Goal: Navigation & Orientation: Find specific page/section

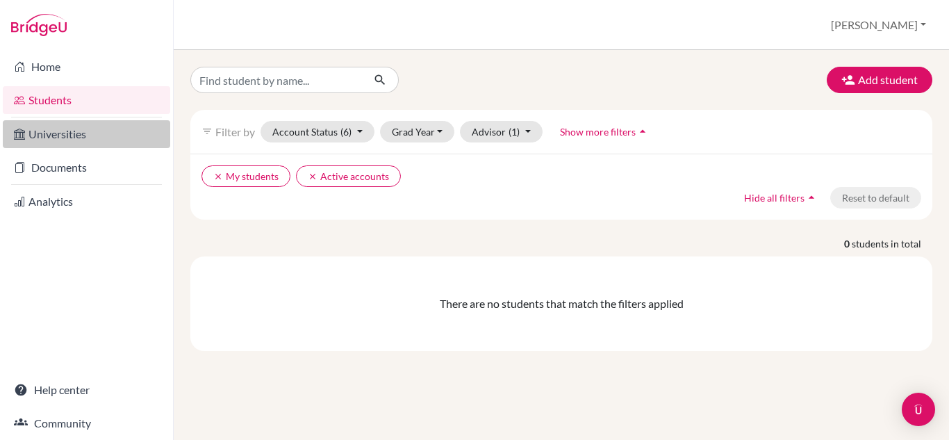
click at [57, 135] on link "Universities" at bounding box center [86, 134] width 167 height 28
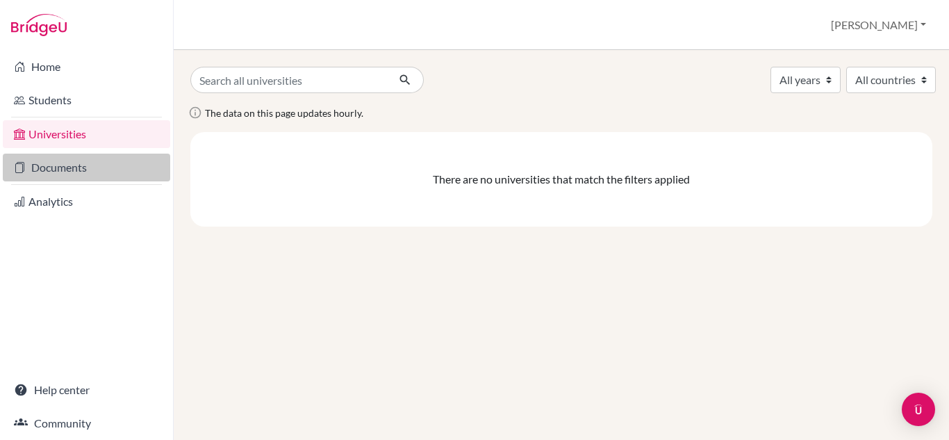
click at [55, 167] on link "Documents" at bounding box center [86, 168] width 167 height 28
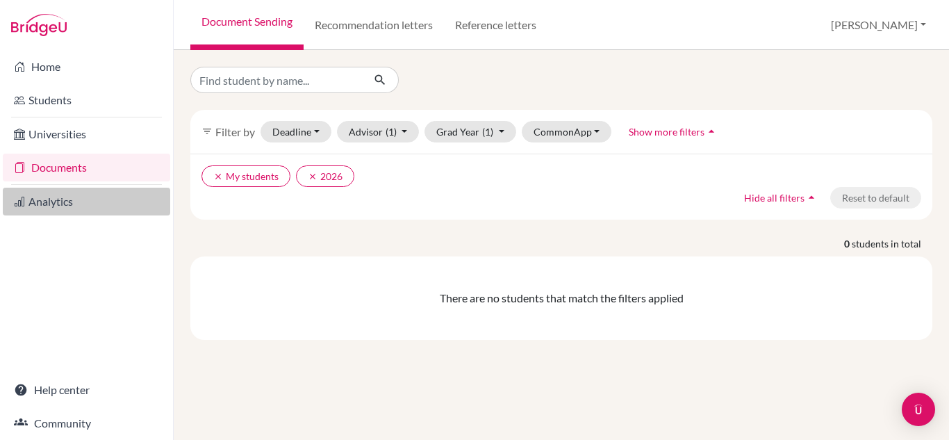
click at [53, 201] on link "Analytics" at bounding box center [86, 202] width 167 height 28
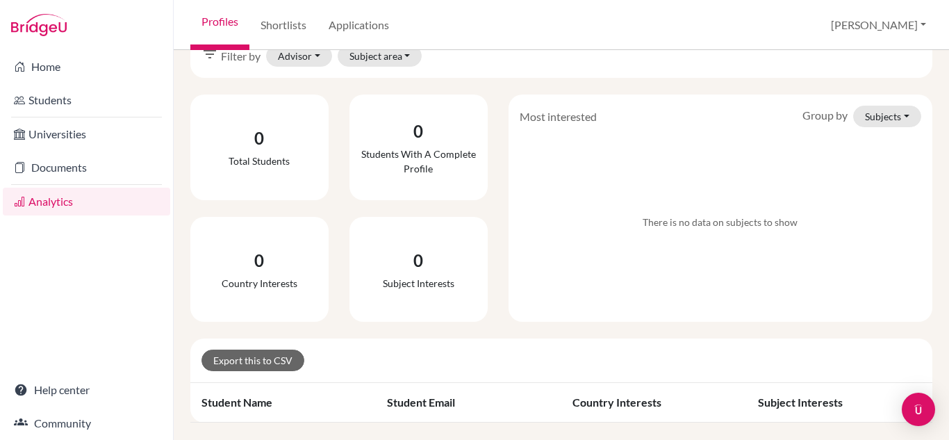
scroll to position [49, 0]
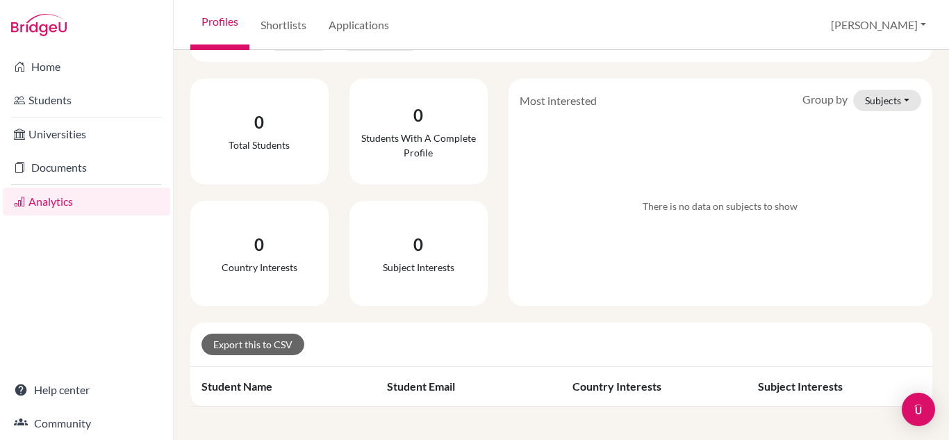
click at [239, 386] on th "Student name" at bounding box center [282, 387] width 185 height 40
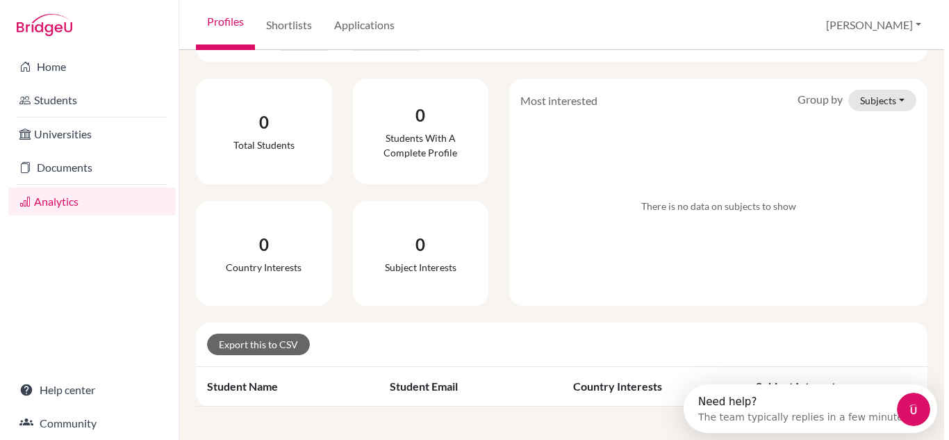
scroll to position [0, 0]
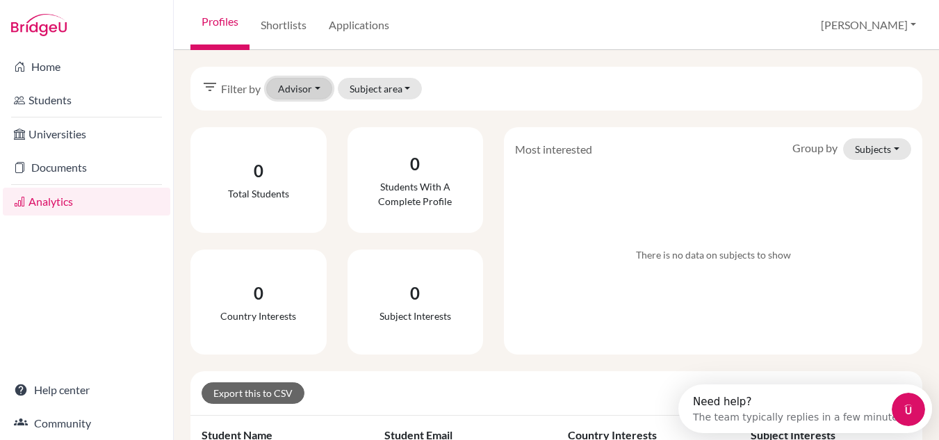
click at [304, 87] on button "Advisor" at bounding box center [299, 89] width 66 height 22
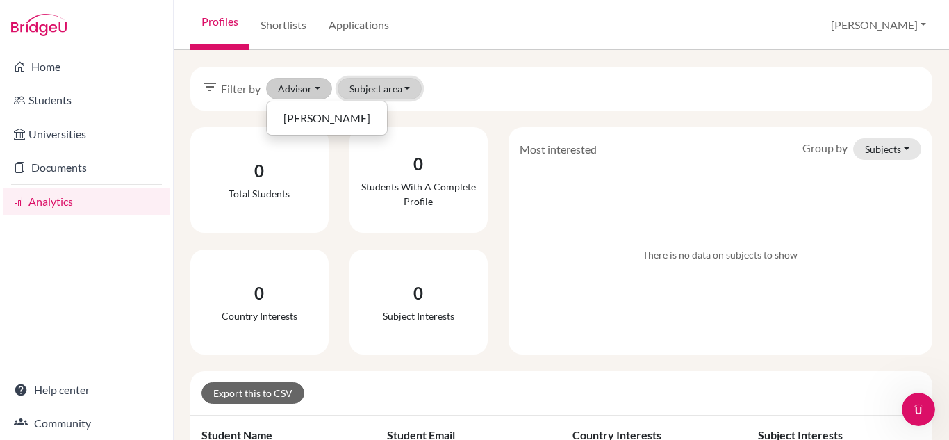
click at [410, 89] on button "Subject area" at bounding box center [380, 89] width 85 height 22
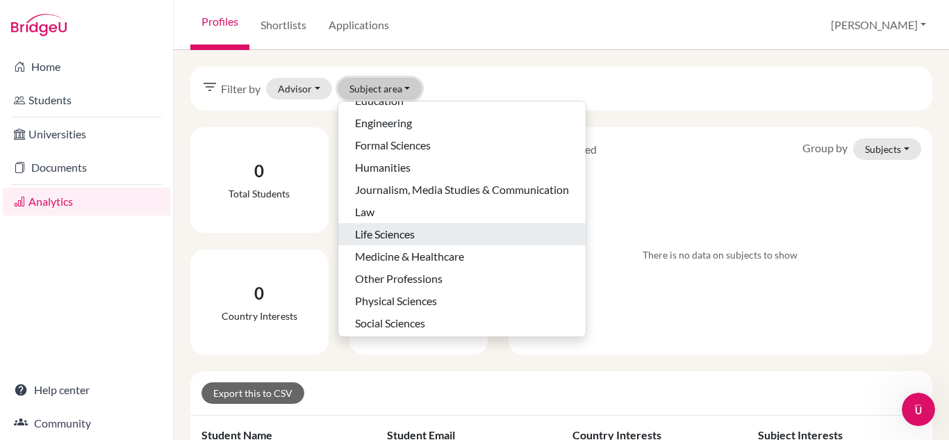
scroll to position [88, 0]
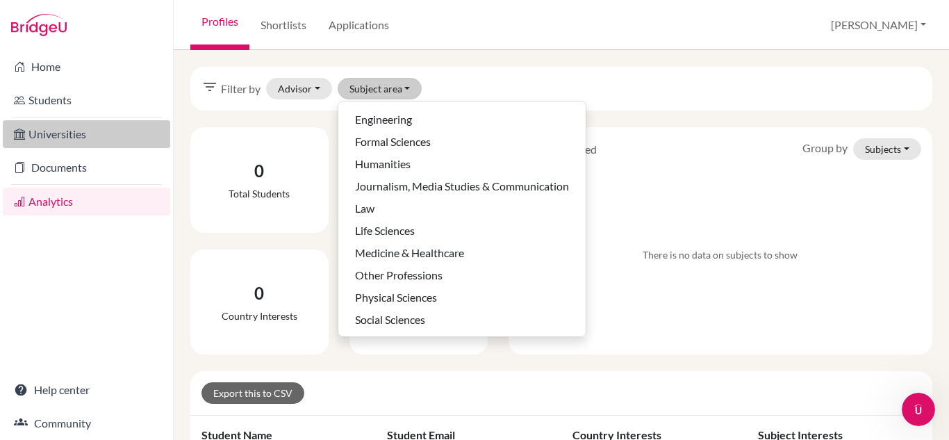
click at [66, 130] on link "Universities" at bounding box center [86, 134] width 167 height 28
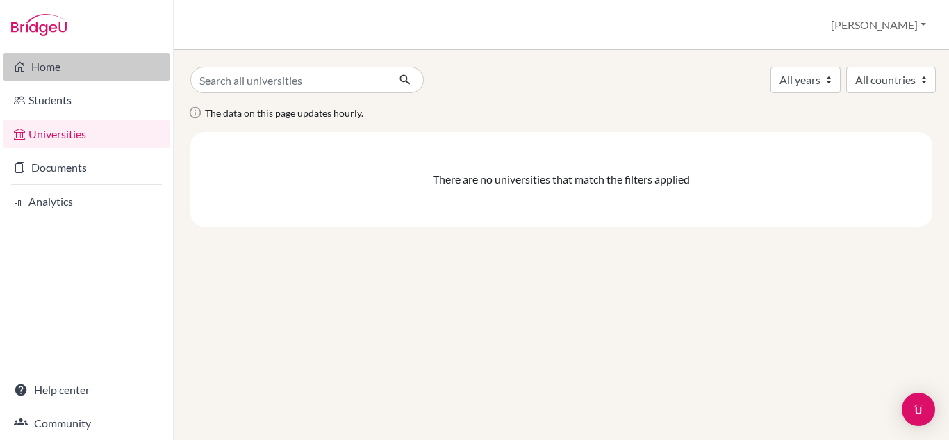
click at [36, 66] on link "Home" at bounding box center [86, 67] width 167 height 28
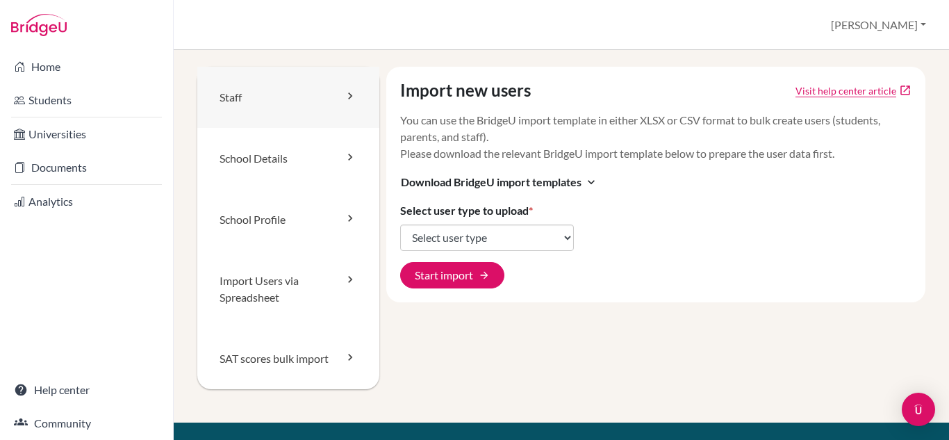
click at [300, 100] on link "Staff" at bounding box center [288, 97] width 182 height 61
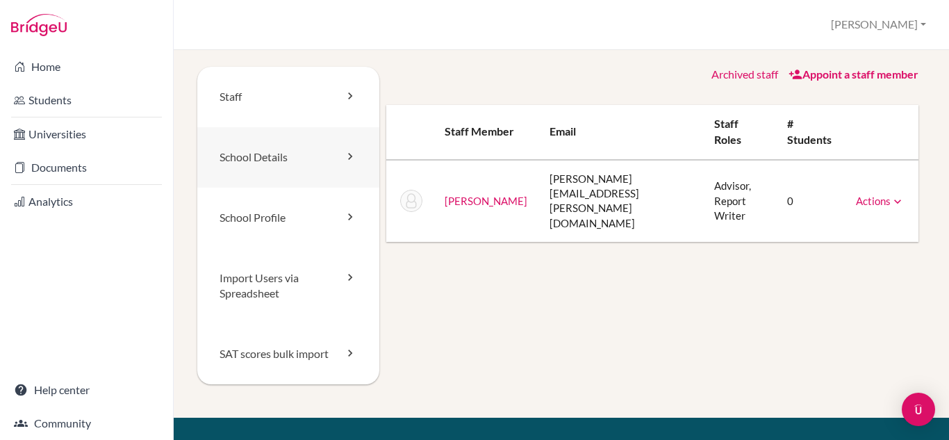
click at [304, 168] on link "School Details" at bounding box center [288, 157] width 182 height 60
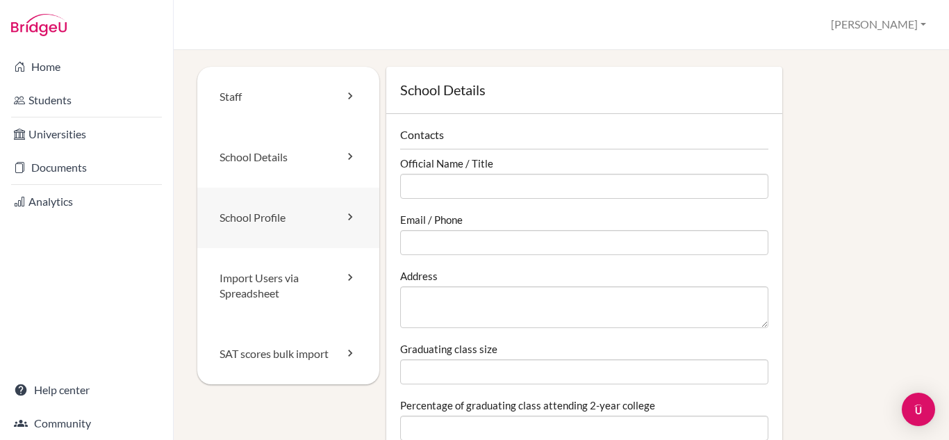
click at [320, 225] on link "School Profile" at bounding box center [288, 218] width 182 height 60
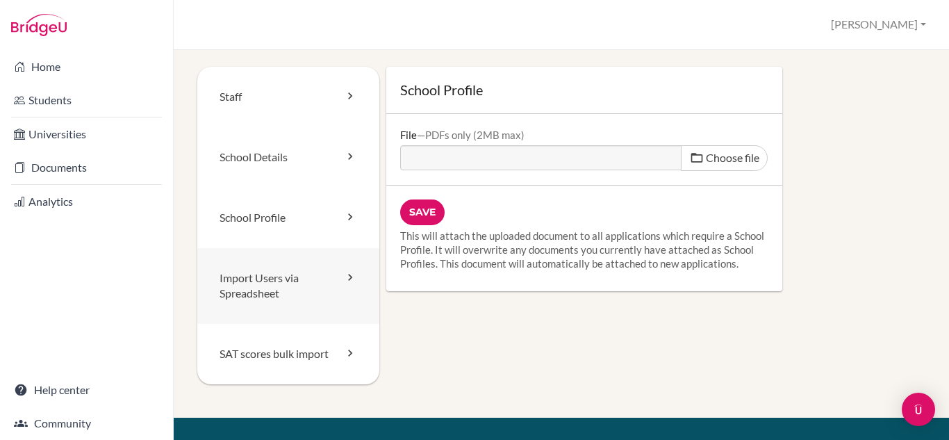
click at [329, 288] on link "Import Users via Spreadsheet" at bounding box center [288, 286] width 182 height 76
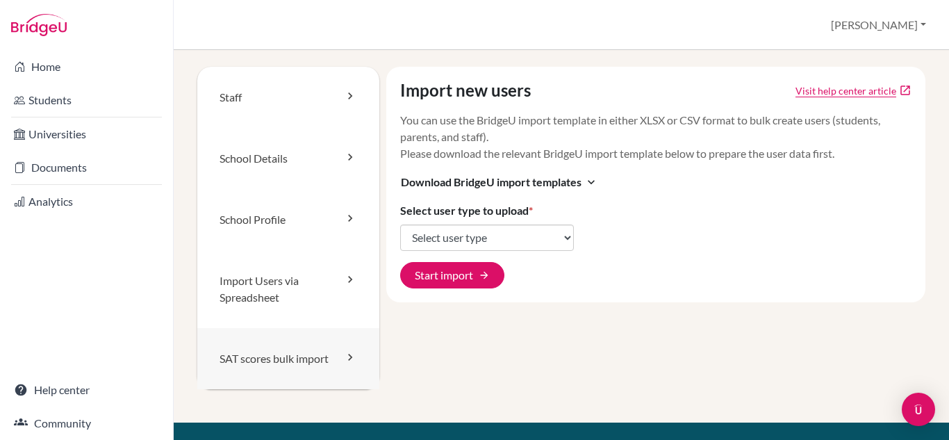
click at [295, 365] on link "SAT scores bulk import" at bounding box center [288, 358] width 182 height 61
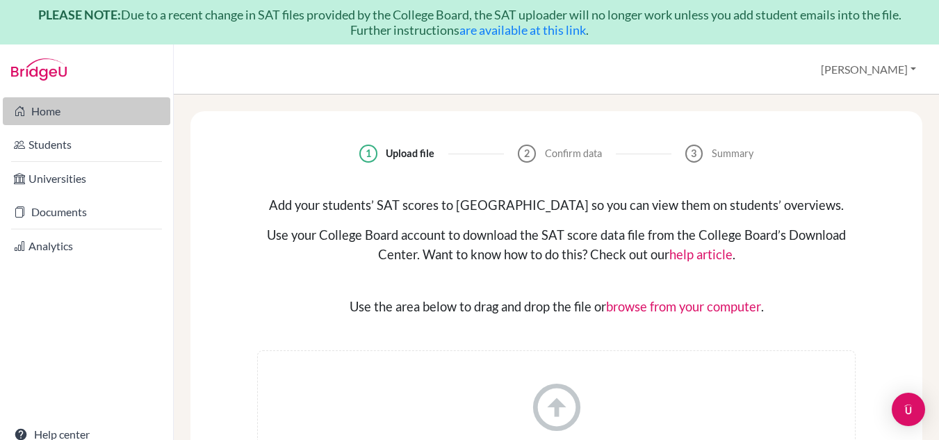
click at [39, 111] on link "Home" at bounding box center [86, 111] width 167 height 28
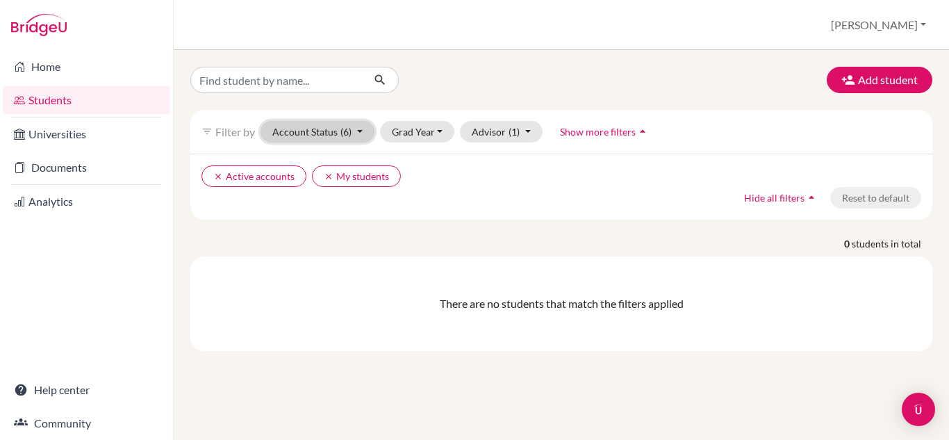
click at [327, 135] on button "Account Status (6)" at bounding box center [318, 132] width 114 height 22
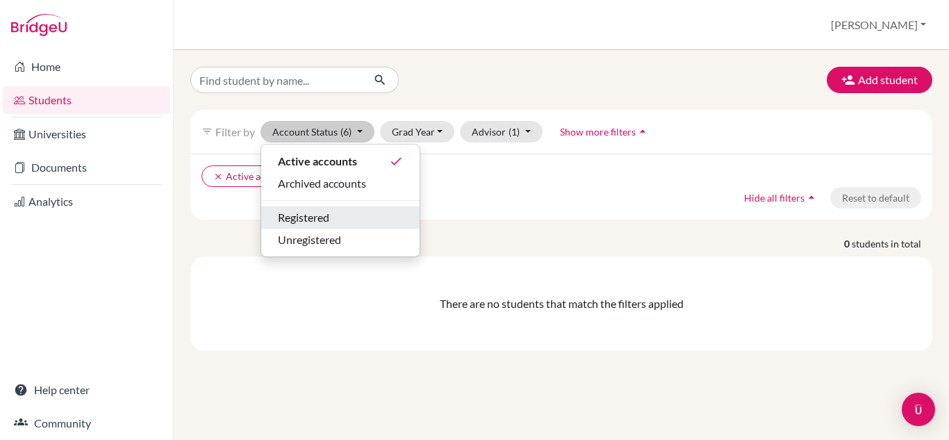
click at [334, 219] on div "Registered" at bounding box center [340, 217] width 125 height 17
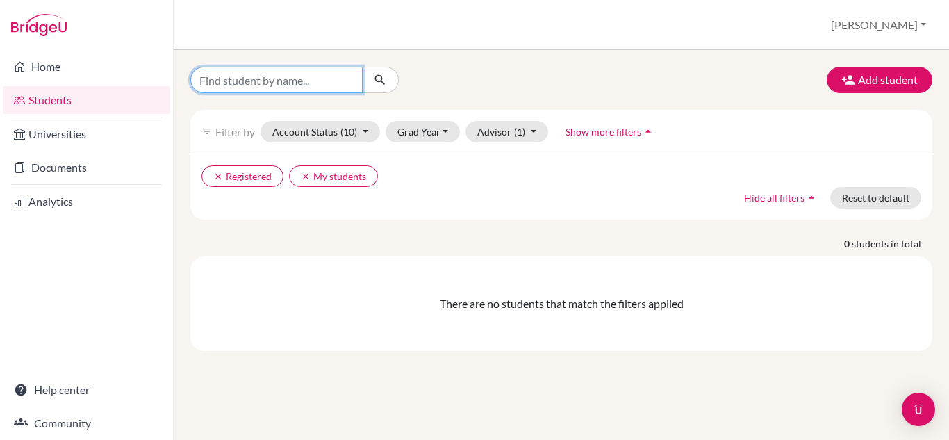
click at [310, 76] on input "Find student by name..." at bounding box center [276, 80] width 172 height 26
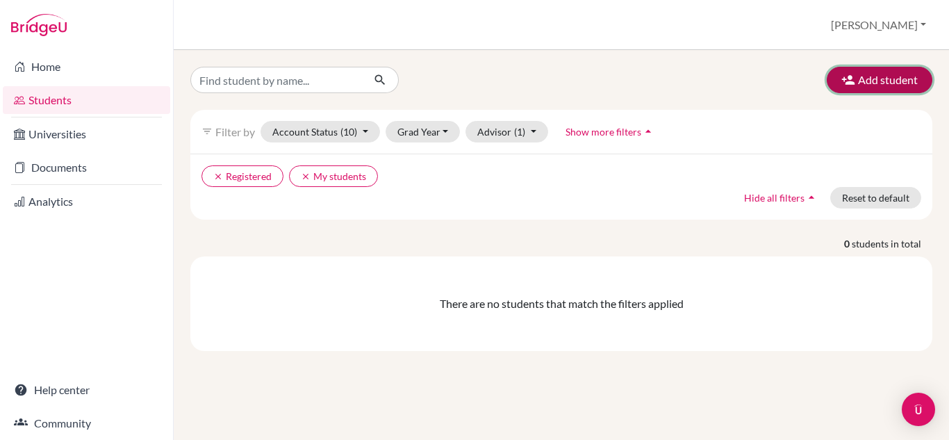
click at [857, 80] on button "Add student" at bounding box center [880, 80] width 106 height 26
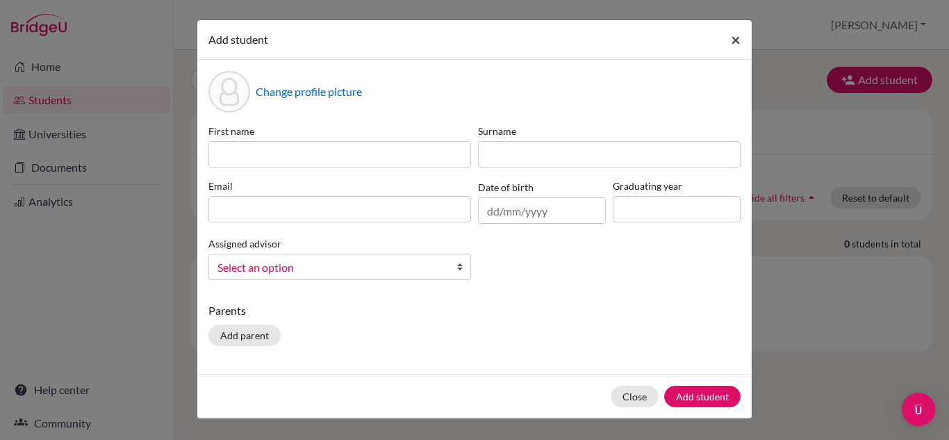
click at [736, 37] on span "×" at bounding box center [736, 39] width 10 height 20
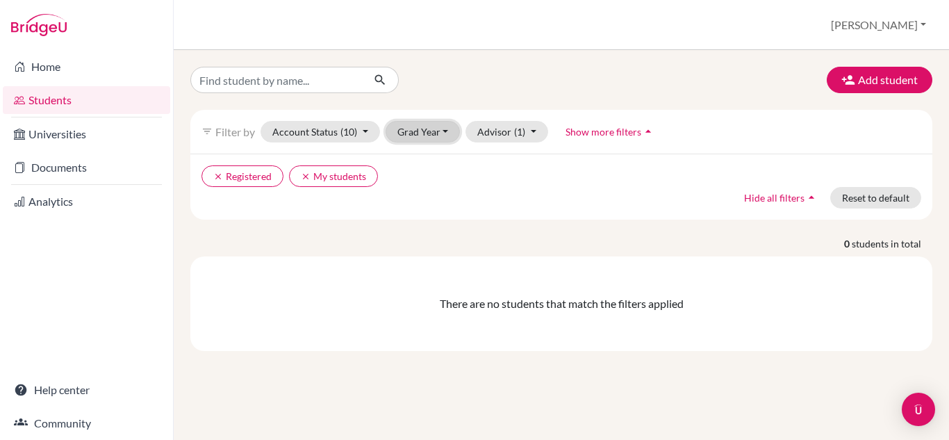
click at [447, 131] on button "Grad Year" at bounding box center [423, 132] width 75 height 22
click at [441, 79] on div "Add student" at bounding box center [561, 80] width 763 height 26
click at [527, 131] on button "Advisor (1)" at bounding box center [506, 132] width 83 height 22
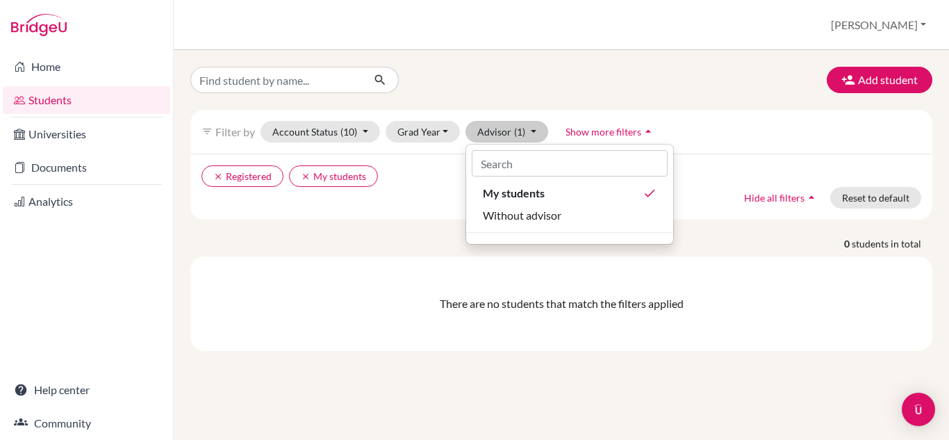
click at [641, 129] on icon "arrow_drop_up" at bounding box center [648, 131] width 14 height 14
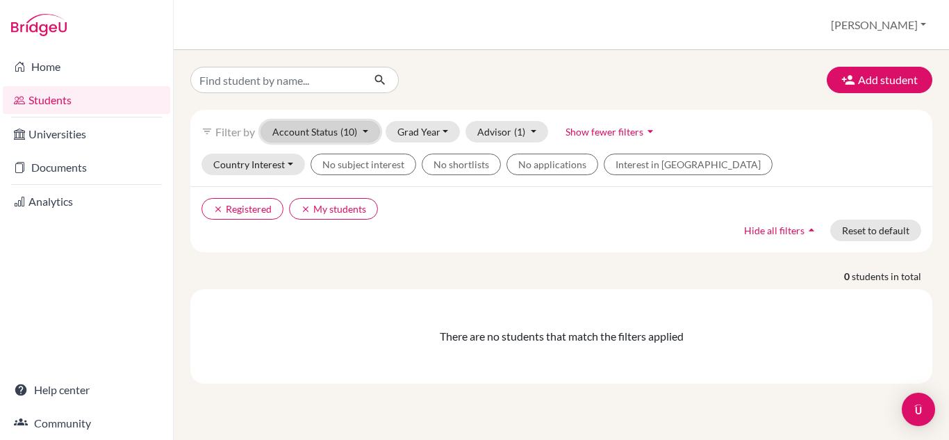
click at [342, 129] on span "(10)" at bounding box center [348, 132] width 17 height 12
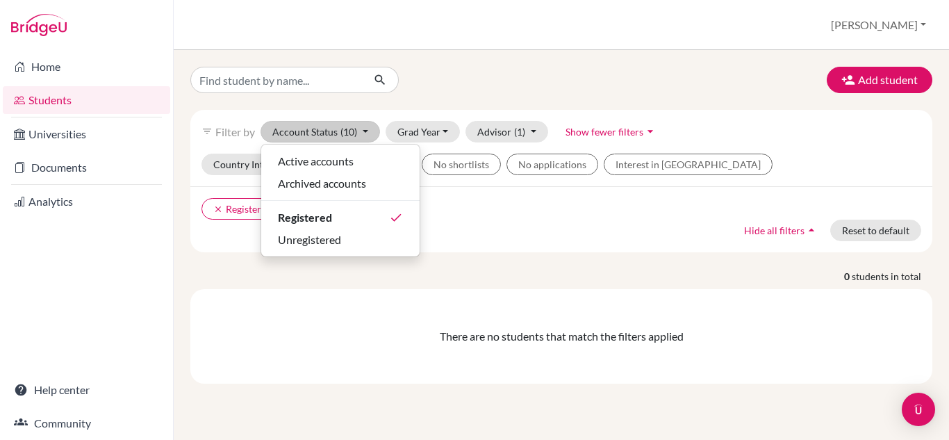
click at [488, 74] on div "Add student" at bounding box center [561, 80] width 763 height 26
